Goal: Information Seeking & Learning: Learn about a topic

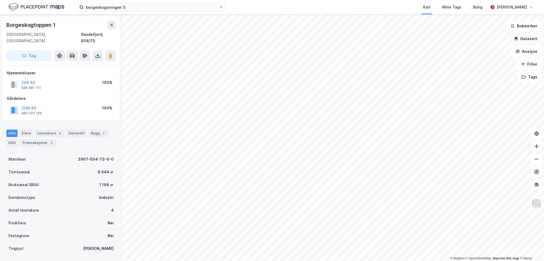
click at [527, 38] on button "Datasett" at bounding box center [525, 38] width 32 height 11
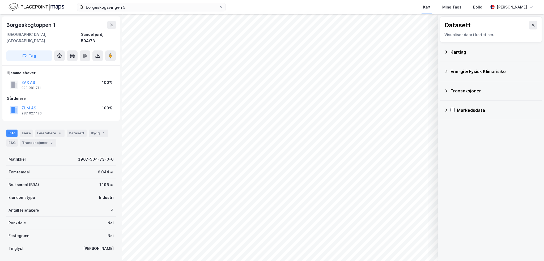
click at [465, 51] on div "Kartlag" at bounding box center [493, 52] width 87 height 6
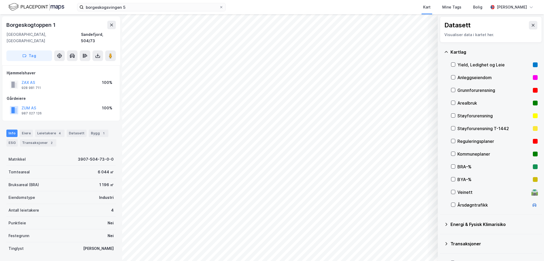
click at [465, 51] on div "Kartlag" at bounding box center [493, 52] width 87 height 6
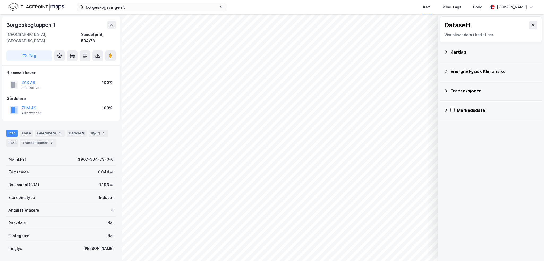
click at [463, 109] on div "Markedsdata" at bounding box center [497, 110] width 81 height 6
click at [469, 133] on div "Prosjekter" at bounding box center [501, 135] width 74 height 6
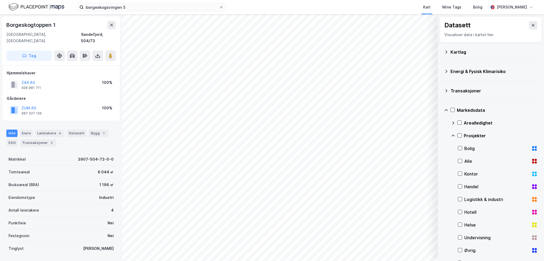
scroll to position [26, 0]
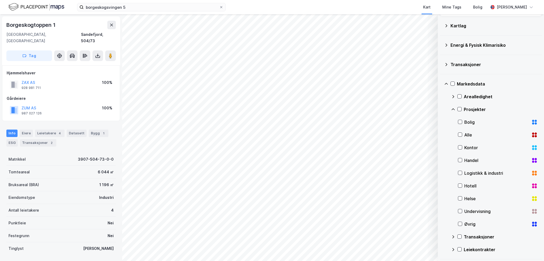
click at [476, 174] on div "Logistikk & industri" at bounding box center [496, 173] width 65 height 6
click at [444, 84] on icon at bounding box center [446, 84] width 4 height 4
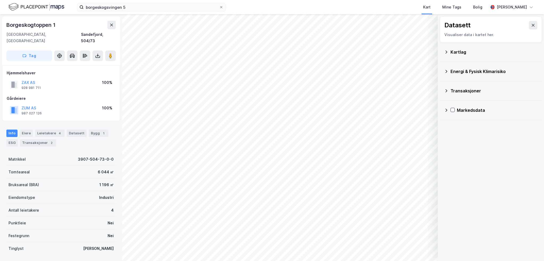
scroll to position [0, 0]
click at [445, 53] on icon at bounding box center [446, 52] width 4 height 4
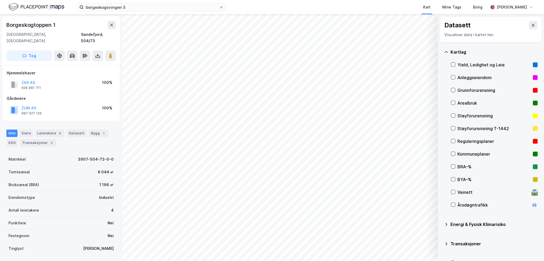
click at [446, 53] on icon at bounding box center [446, 52] width 4 height 4
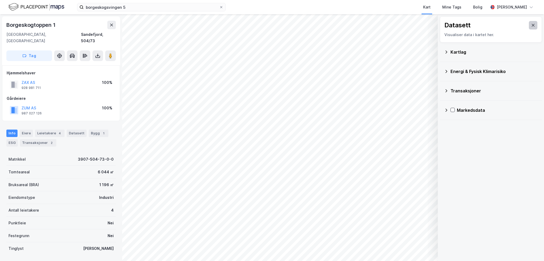
click at [529, 27] on button at bounding box center [533, 25] width 8 height 8
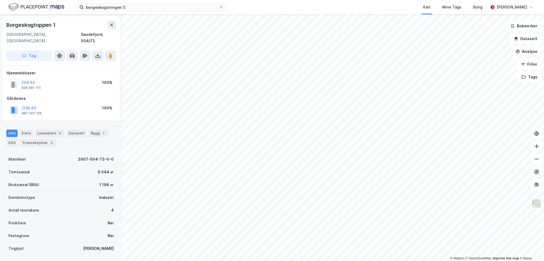
click at [522, 51] on button "Analyse" at bounding box center [526, 51] width 31 height 11
click at [486, 75] on div "Tegn sirkel" at bounding box center [480, 73] width 46 height 5
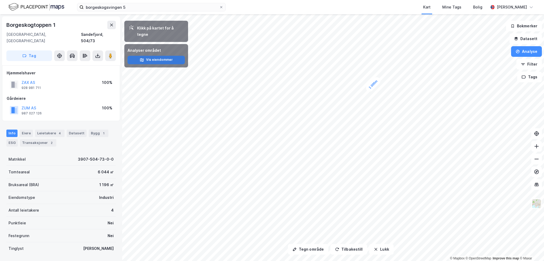
click at [159, 56] on button "Vis eiendommer" at bounding box center [155, 60] width 57 height 8
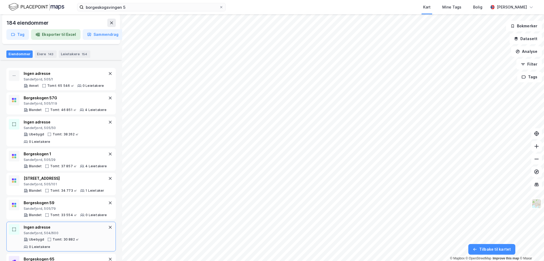
scroll to position [372, 0]
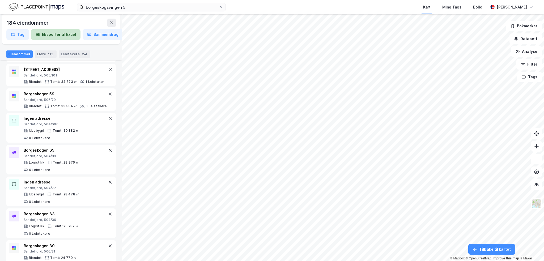
click at [53, 35] on button "Eksporter til Excel" at bounding box center [55, 34] width 49 height 11
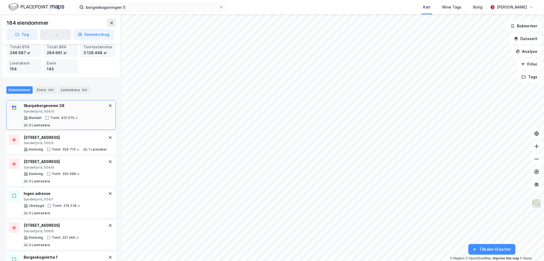
scroll to position [0, 0]
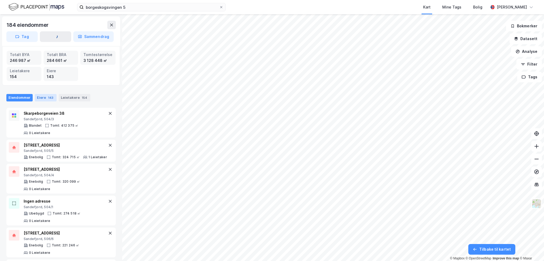
click at [44, 95] on div "Eiere 143" at bounding box center [46, 97] width 22 height 7
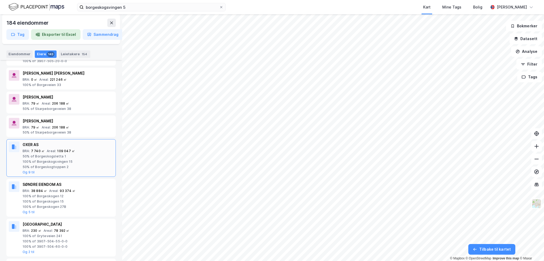
scroll to position [27, 0]
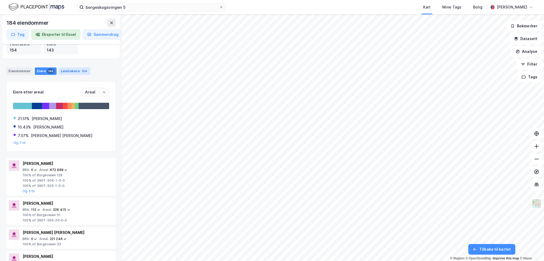
click at [69, 70] on div "Leietakere 154" at bounding box center [75, 70] width 32 height 7
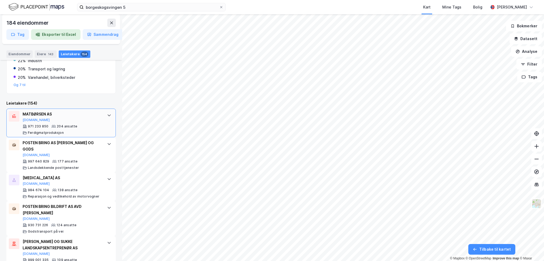
scroll to position [106, 0]
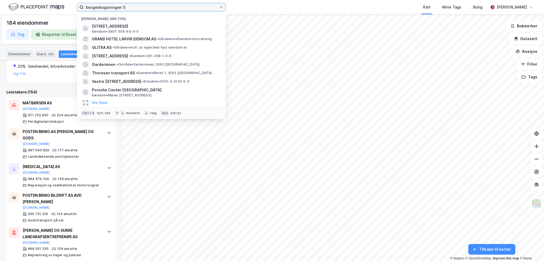
drag, startPoint x: 146, startPoint y: 6, endPoint x: 63, endPoint y: 8, distance: 83.4
click at [63, 8] on div "borgeskogsvingen 5 Nylige søk (100) Borgeskogsvingen 5, 3160, STOKKE, SANDEFJOR…" at bounding box center [272, 7] width 544 height 14
paste input "Borgeskogen 43A"
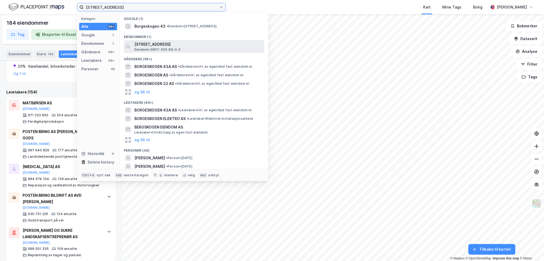
type input "Borgeskogen 43A"
click at [158, 45] on span "[STREET_ADDRESS]" at bounding box center [197, 44] width 127 height 6
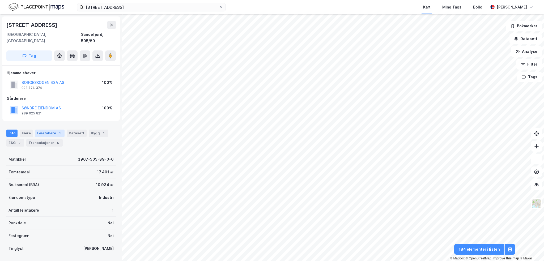
click at [42, 130] on div "Leietakere 1" at bounding box center [49, 133] width 29 height 7
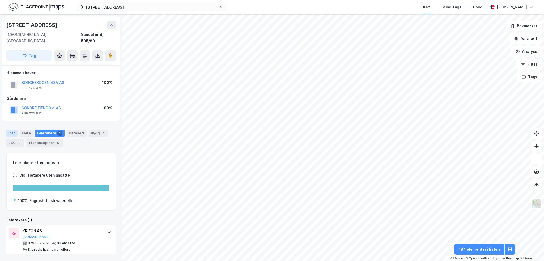
click at [11, 130] on div "Info" at bounding box center [11, 133] width 11 height 7
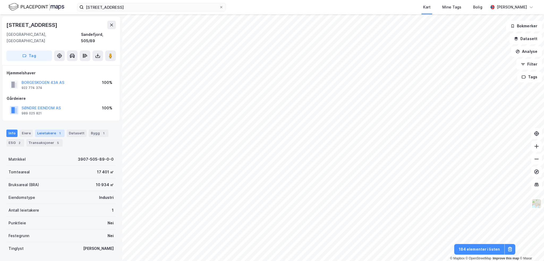
click at [44, 130] on div "Leietakere 1" at bounding box center [49, 133] width 29 height 7
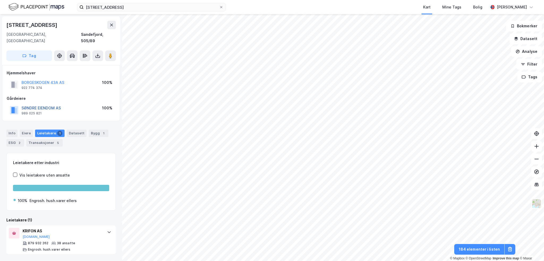
click at [0, 0] on button "SØNDRE EIENDOM AS" at bounding box center [0, 0] width 0 height 0
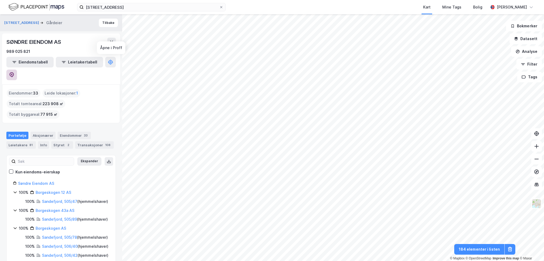
click at [17, 70] on button at bounding box center [11, 75] width 11 height 11
click at [89, 141] on div "Transaksjoner 108" at bounding box center [94, 144] width 38 height 7
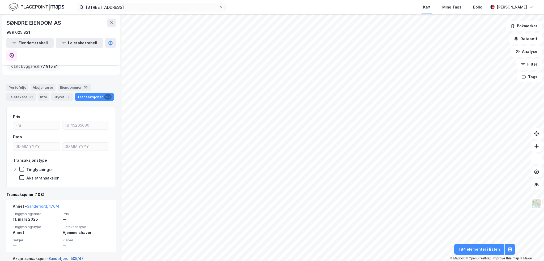
scroll to position [133, 0]
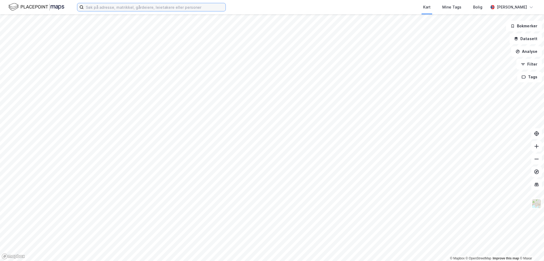
click at [108, 7] on input at bounding box center [155, 7] width 142 height 8
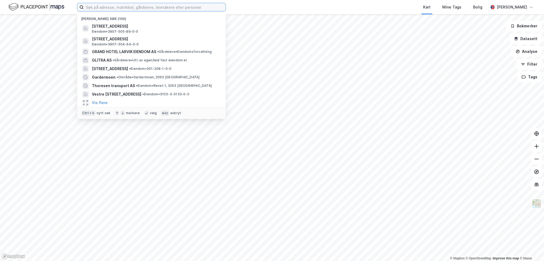
paste input "[STREET_ADDRESS]"
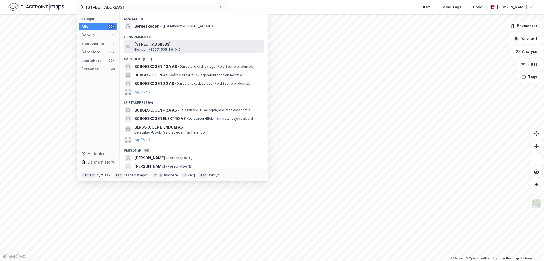
click at [154, 44] on span "[STREET_ADDRESS]" at bounding box center [197, 44] width 127 height 6
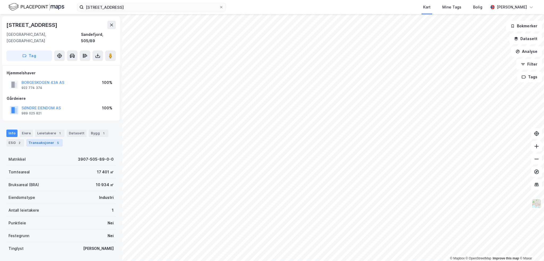
click at [38, 132] on div "Info Eiere Leietakere 1 Datasett Bygg 1 ESG 2 Transaksjoner 5" at bounding box center [60, 138] width 109 height 17
click at [39, 139] on div "Transaksjoner 5" at bounding box center [44, 142] width 36 height 7
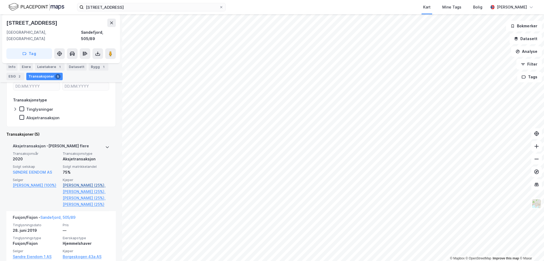
scroll to position [133, 0]
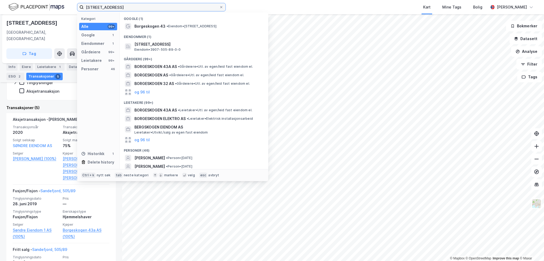
drag, startPoint x: 124, startPoint y: 7, endPoint x: 54, endPoint y: 2, distance: 70.2
click at [54, 2] on div "Borgeskogen 43A Kategori Alle 99+ Google 1 Eiendommer 1 Gårdeiere 99+ Leietaker…" at bounding box center [272, 7] width 544 height 14
paste input "57G"
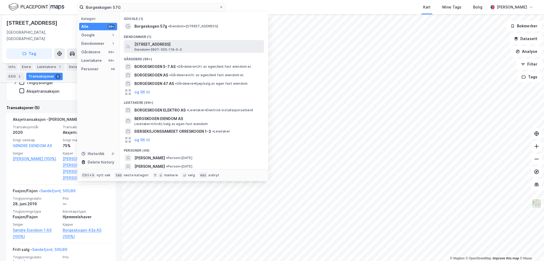
click at [166, 46] on span "[STREET_ADDRESS]" at bounding box center [197, 44] width 127 height 6
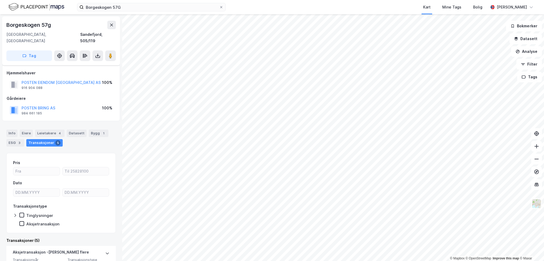
scroll to position [27, 0]
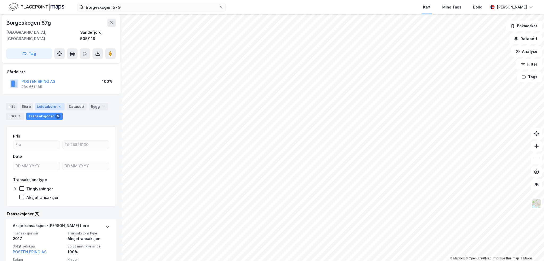
click at [41, 103] on div "Leietakere 4" at bounding box center [49, 106] width 29 height 7
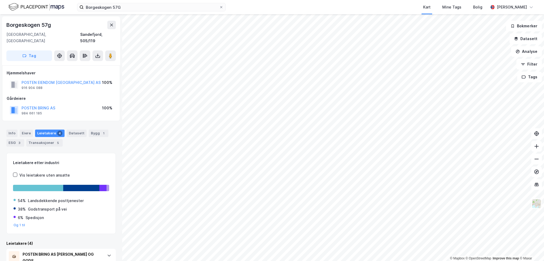
scroll to position [53, 0]
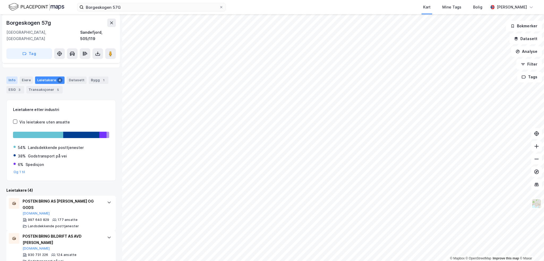
click at [12, 76] on div "Info" at bounding box center [11, 79] width 11 height 7
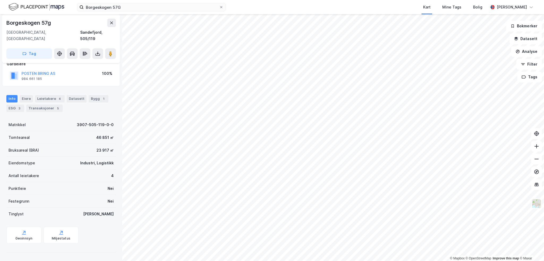
scroll to position [28, 0]
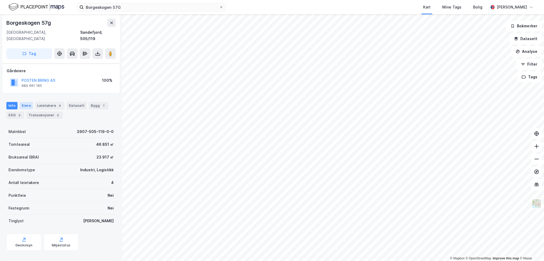
click at [25, 102] on div "Eiere" at bounding box center [26, 105] width 13 height 7
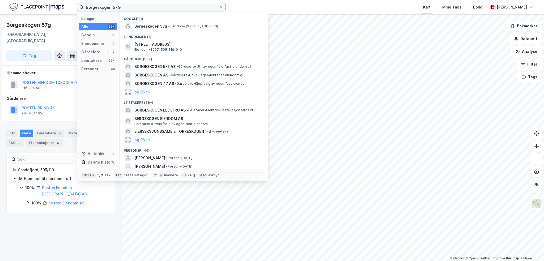
drag, startPoint x: 131, startPoint y: 7, endPoint x: 59, endPoint y: 4, distance: 71.7
click at [59, 4] on div "Borgeskogen 57G Kategori Alle 99+ Google 1 Eiendommer 1 Gårdeiere 99+ Leietaker…" at bounding box center [272, 7] width 544 height 14
paste input "toppen 5"
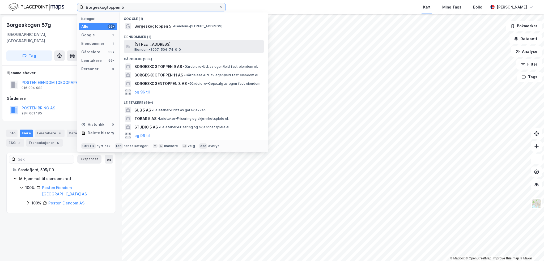
type input "Borgeskogtoppen 5"
click at [154, 42] on span "[STREET_ADDRESS]" at bounding box center [197, 44] width 127 height 6
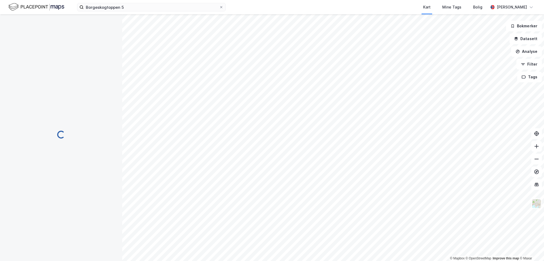
scroll to position [28, 0]
click at [111, 5] on div "Kart Mine Tags Bolig [PERSON_NAME]" at bounding box center [272, 7] width 544 height 14
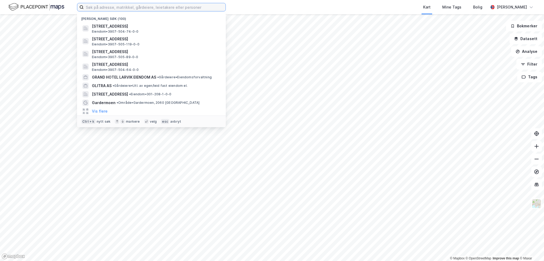
click at [104, 10] on input at bounding box center [155, 7] width 142 height 8
paste input "[STREET_ADDRESS]"
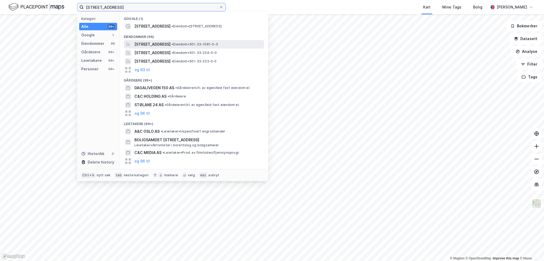
type input "[STREET_ADDRESS]"
click at [162, 45] on span "[STREET_ADDRESS]" at bounding box center [152, 44] width 36 height 6
